Goal: Task Accomplishment & Management: Manage account settings

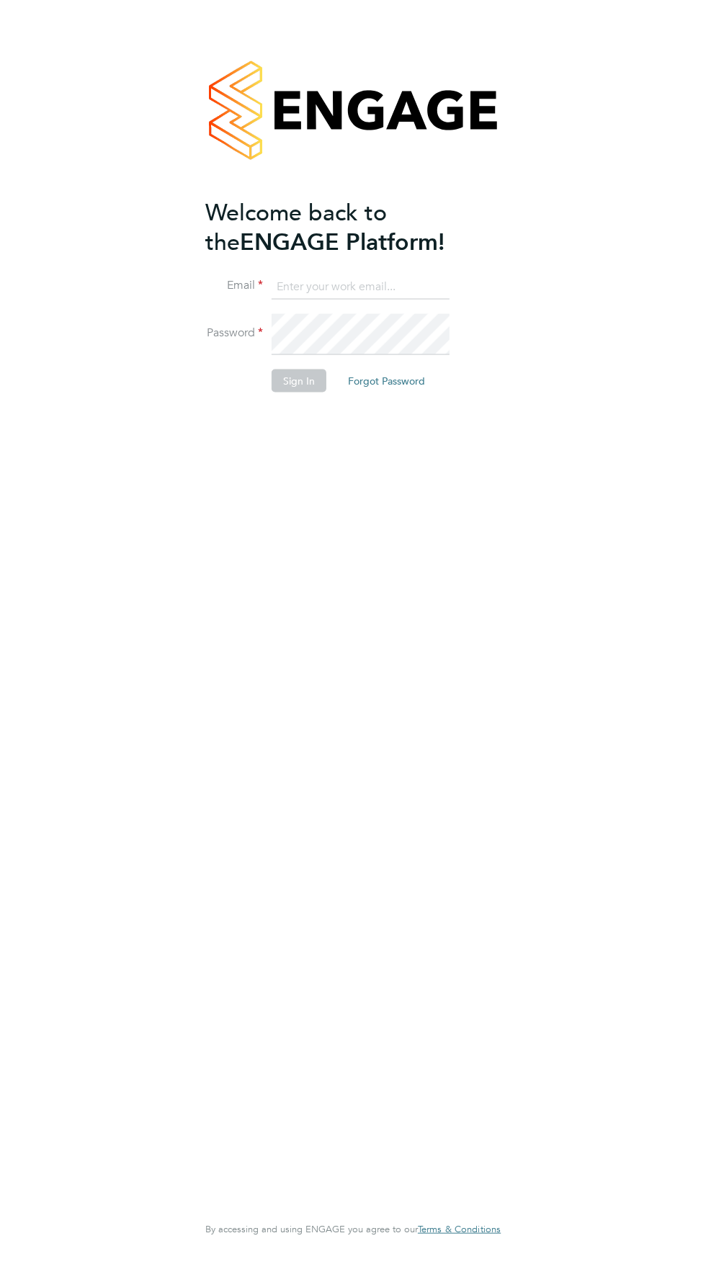
click at [272, 300] on input at bounding box center [361, 287] width 178 height 26
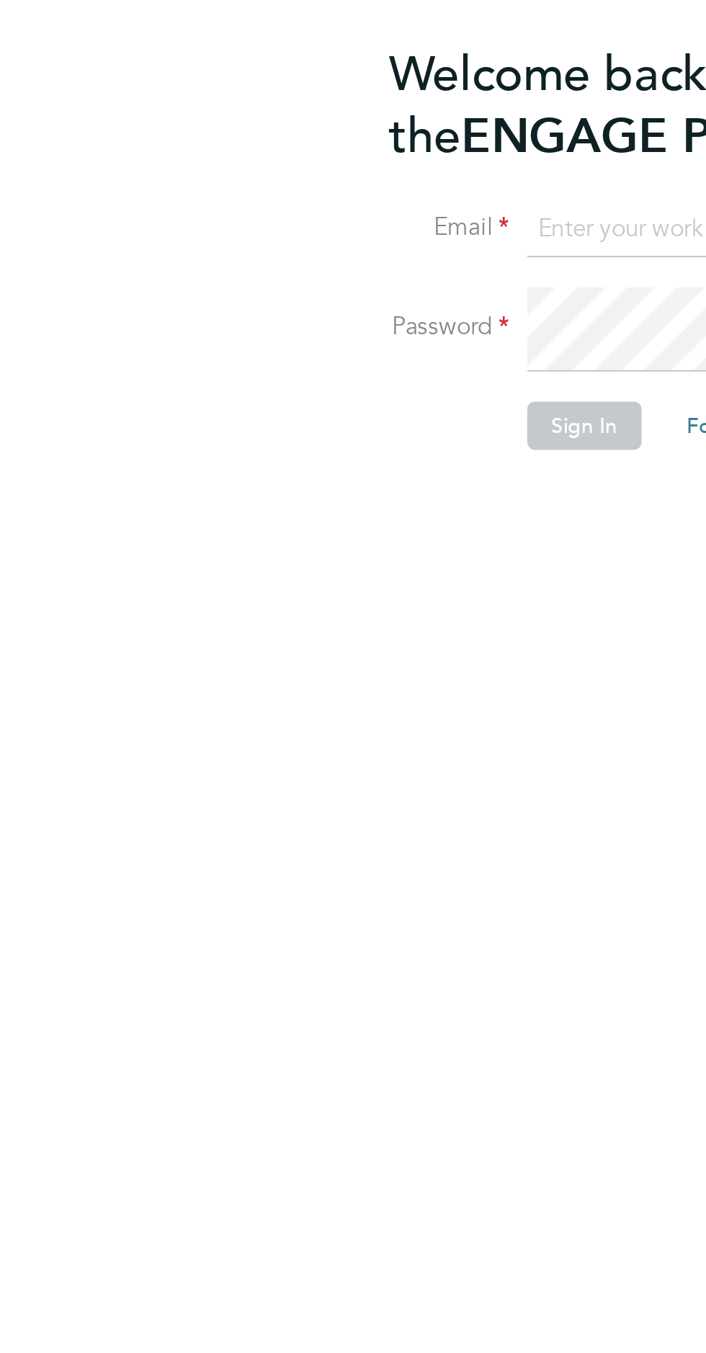
click at [272, 300] on input at bounding box center [361, 287] width 178 height 26
type input "jjudebueze62@yahoo.com"
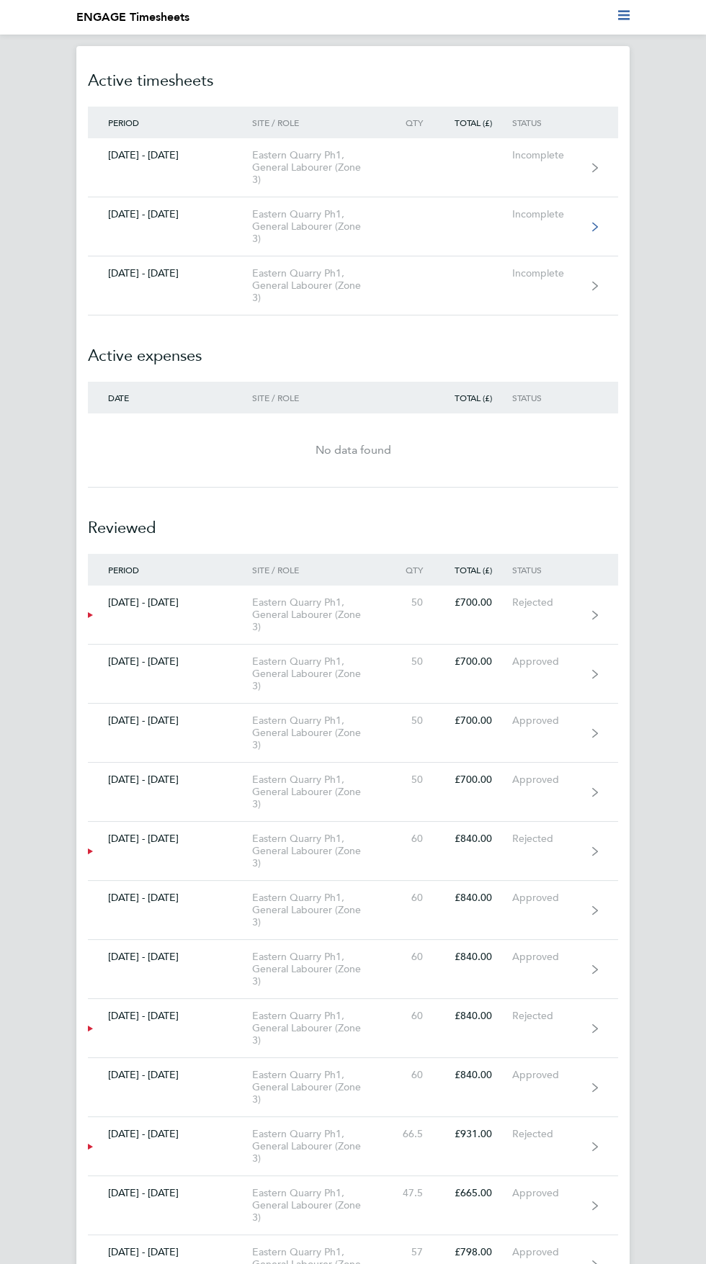
click at [414, 256] on link "[DATE] - [DATE] Eastern Quarry Ph1, General Labourer (Zone 3) Incomplete" at bounding box center [353, 226] width 530 height 59
click at [369, 633] on div "Eastern Quarry Ph1, General Labourer (Zone 3)" at bounding box center [321, 615] width 138 height 37
click at [589, 256] on link "[DATE] - [DATE] Eastern Quarry Ph1, General Labourer (Zone 3) Incomplete" at bounding box center [353, 226] width 530 height 59
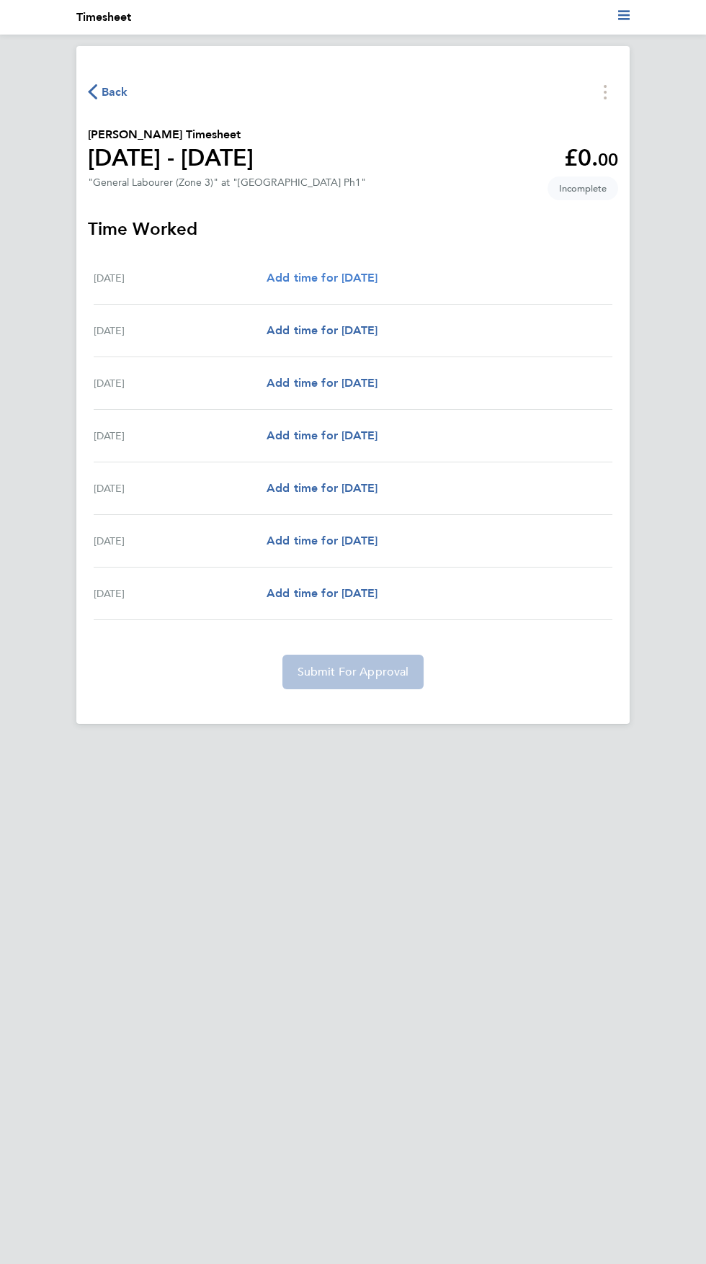
click at [378, 285] on span "Add time for [DATE]" at bounding box center [322, 278] width 111 height 14
select select "30"
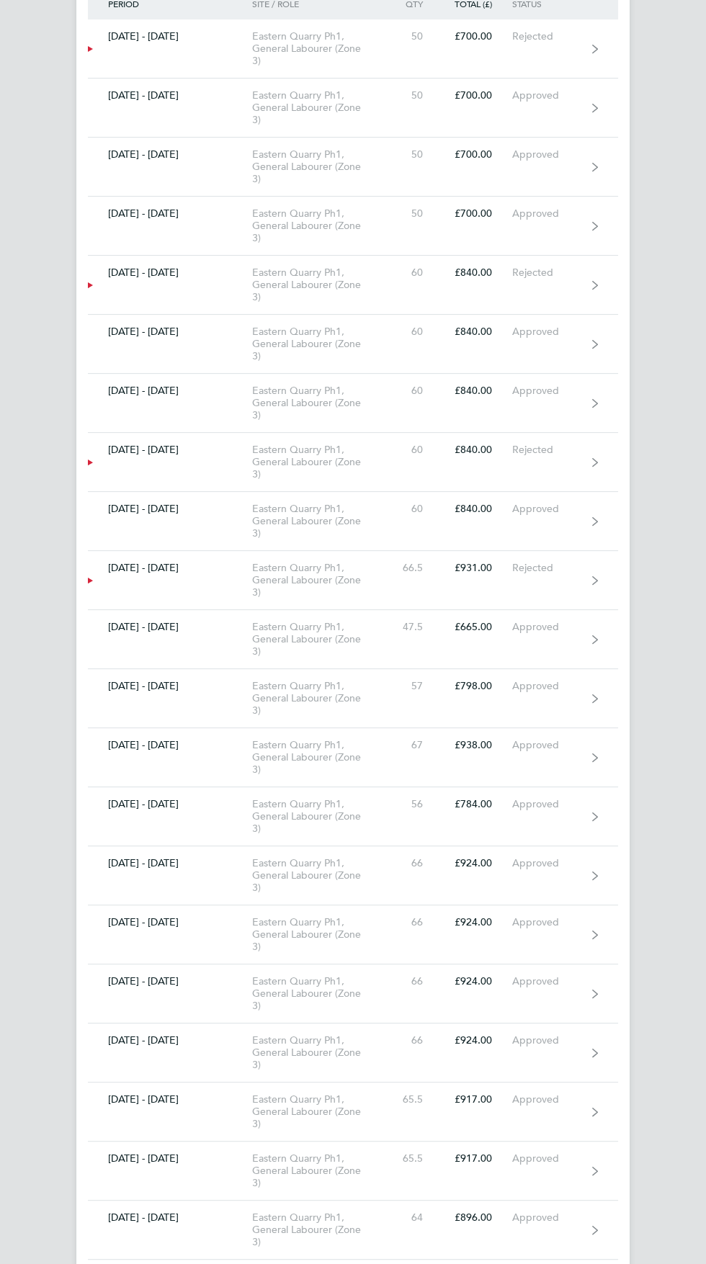
scroll to position [478, 0]
